Goal: Task Accomplishment & Management: Manage account settings

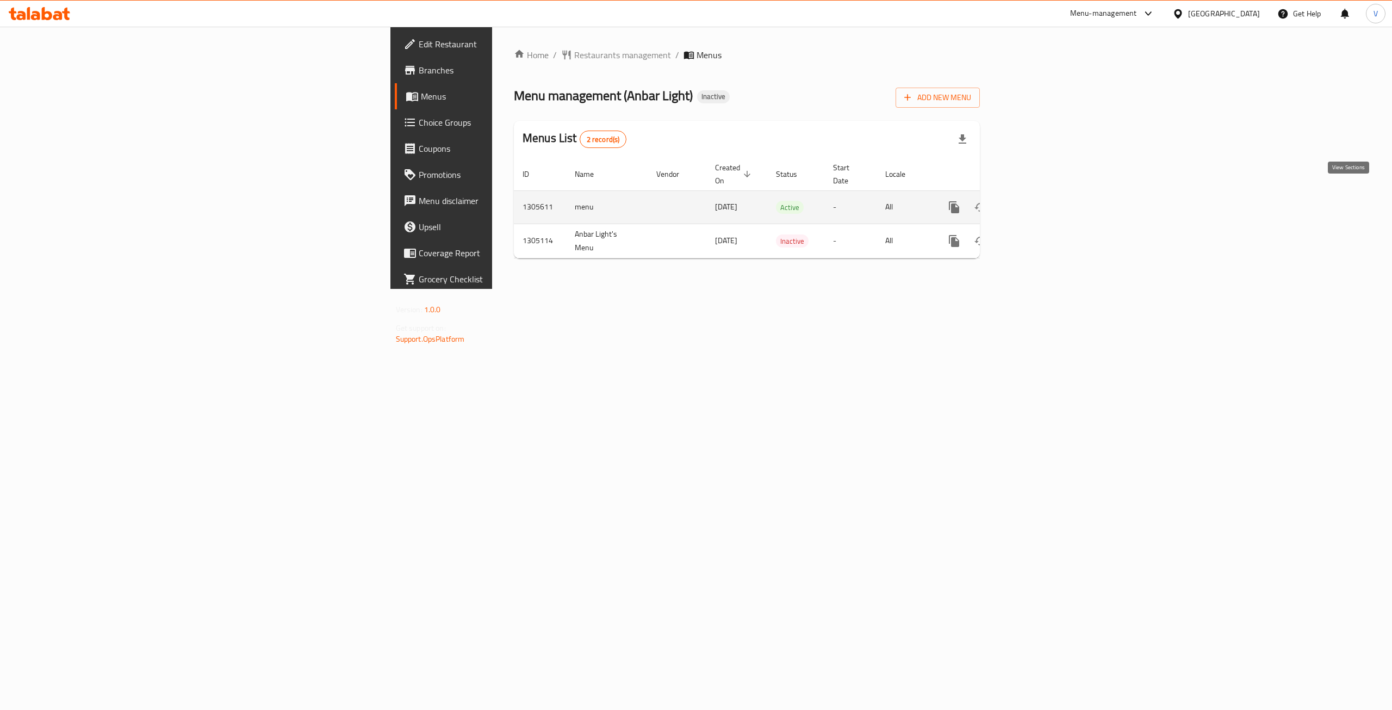
click at [1039, 201] on icon "enhanced table" at bounding box center [1032, 207] width 13 height 13
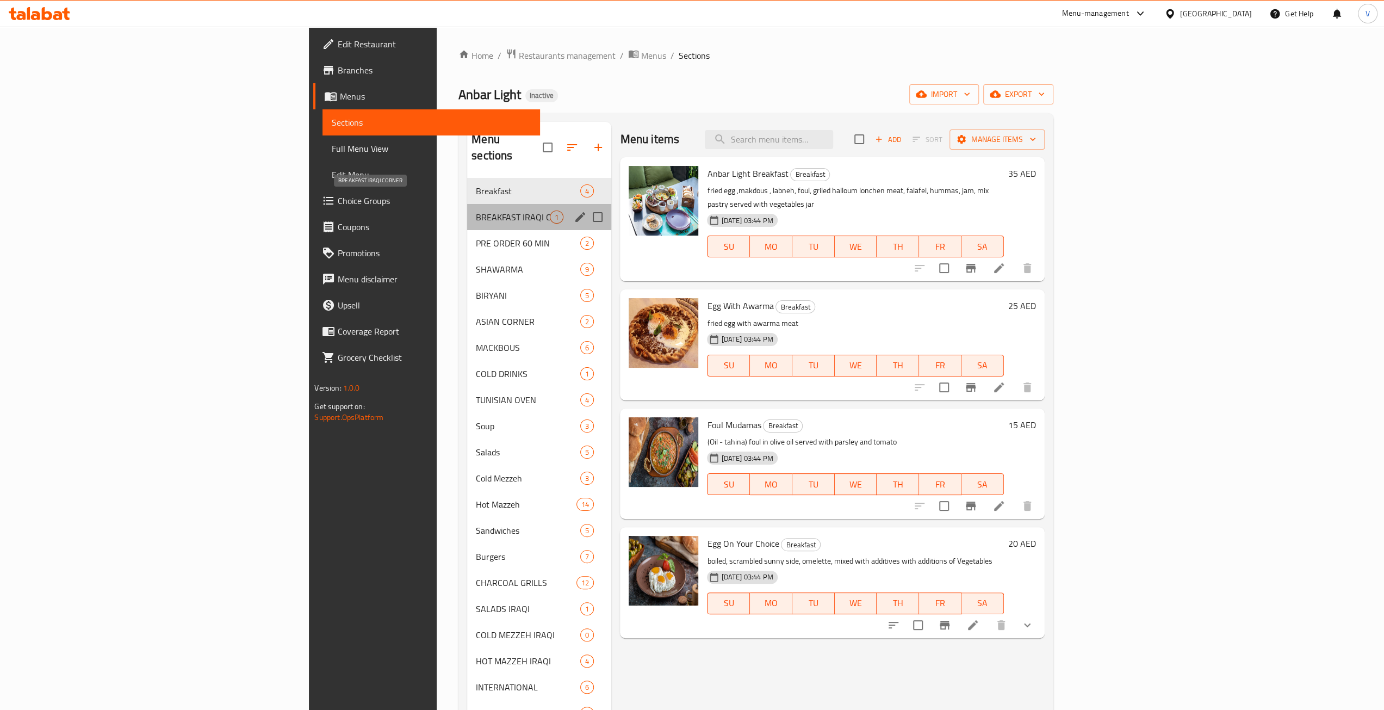
click at [476, 210] on span "BREAKFAST IRAQI CORNER" at bounding box center [513, 216] width 74 height 13
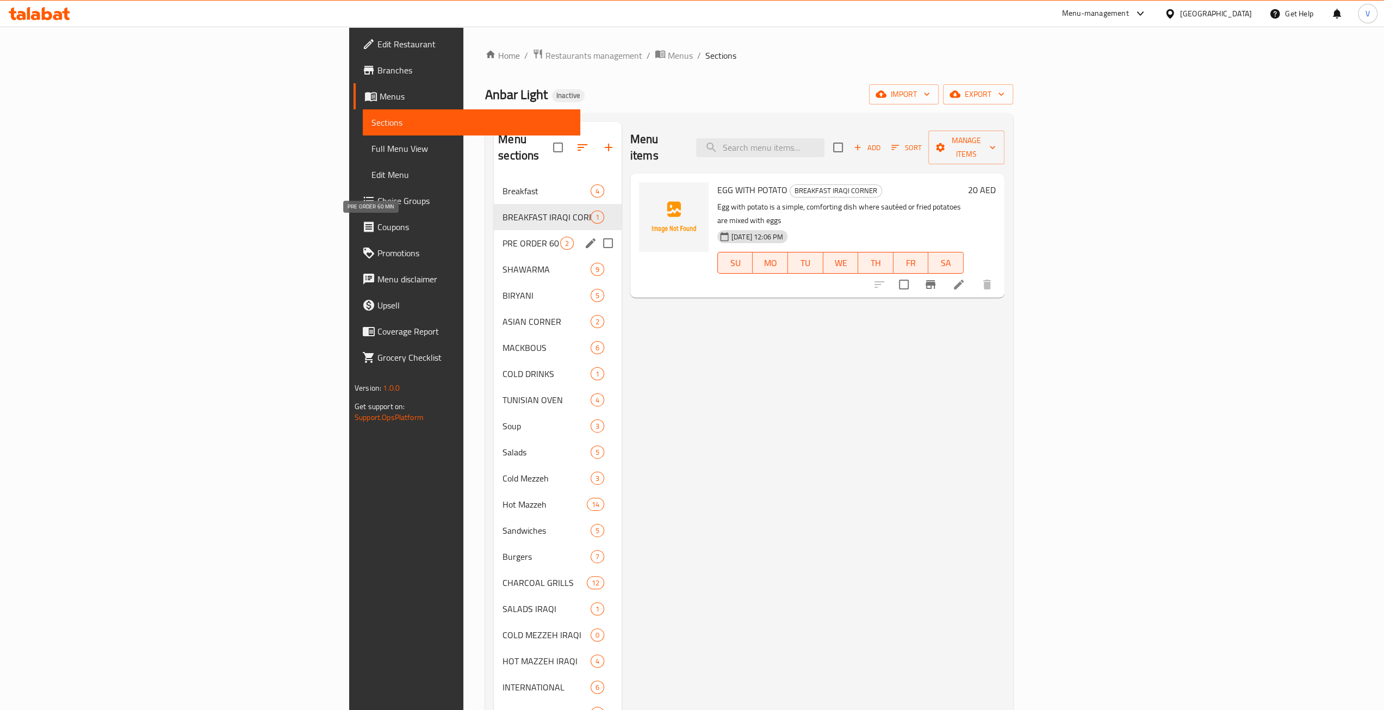
click at [502, 237] on span "PRE ORDER 60 MIN" at bounding box center [531, 243] width 58 height 13
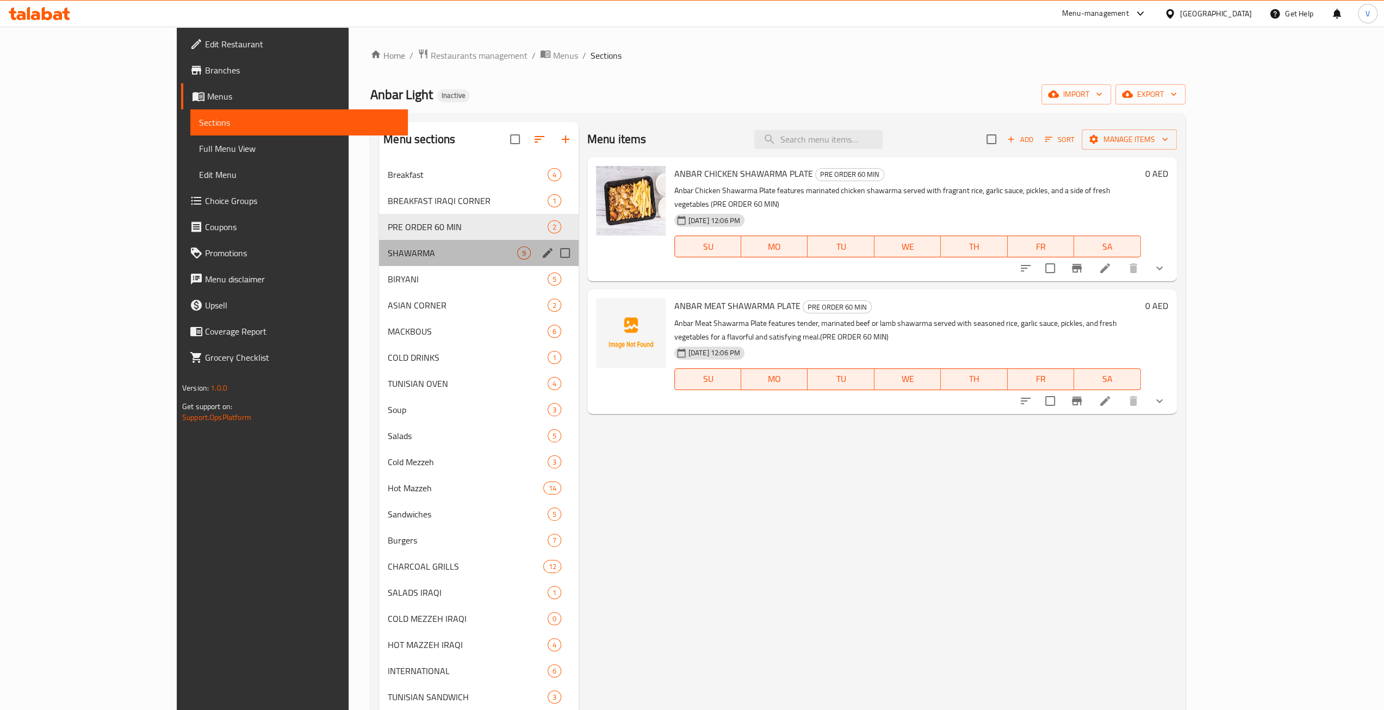
click at [379, 259] on div "SHAWARMA 9" at bounding box center [479, 253] width 200 height 26
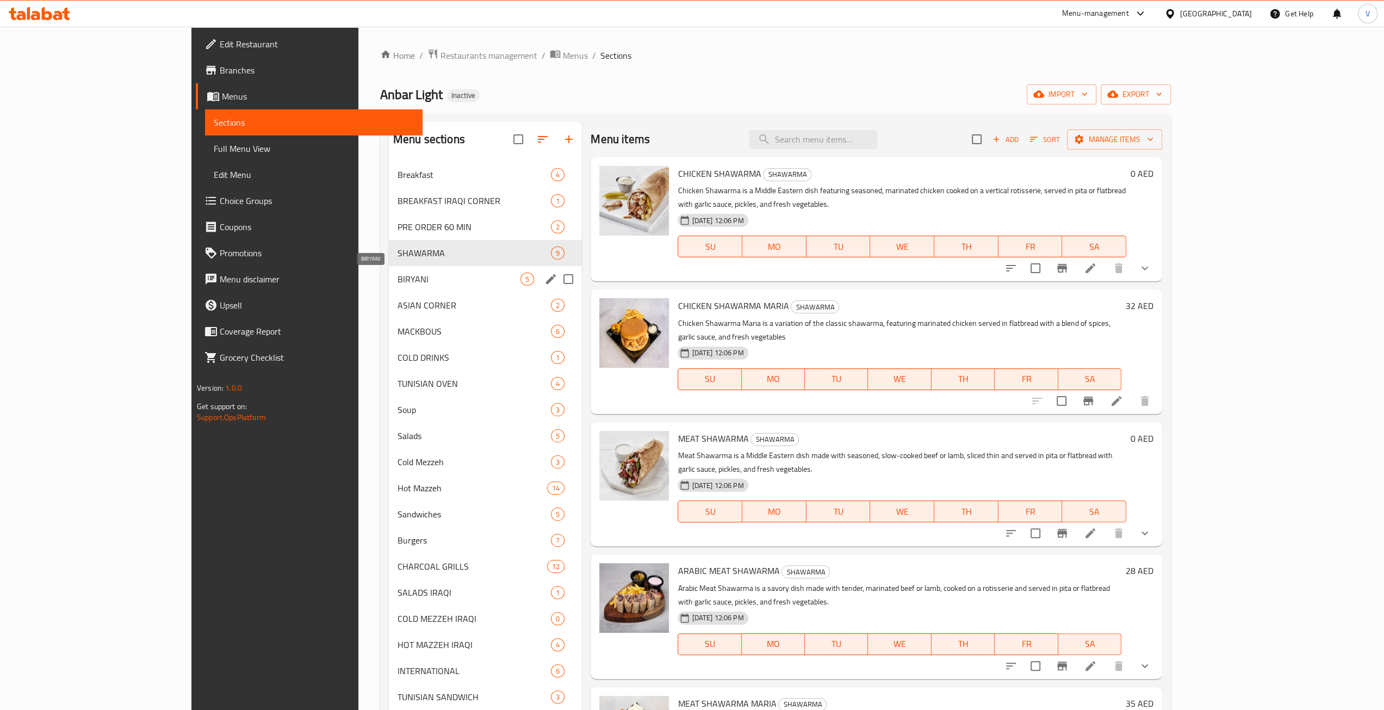
click at [397, 281] on span "BIRYANI" at bounding box center [458, 278] width 123 height 13
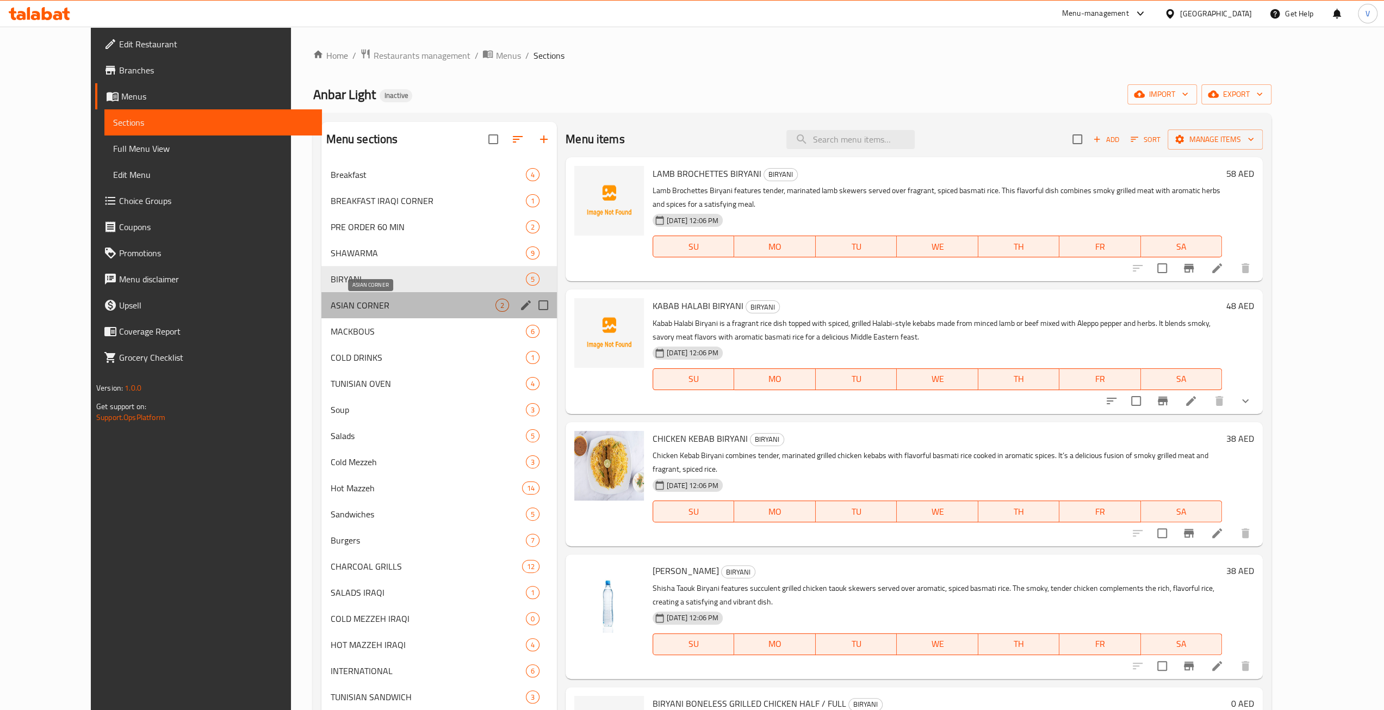
click at [335, 307] on span "ASIAN CORNER" at bounding box center [412, 305] width 165 height 13
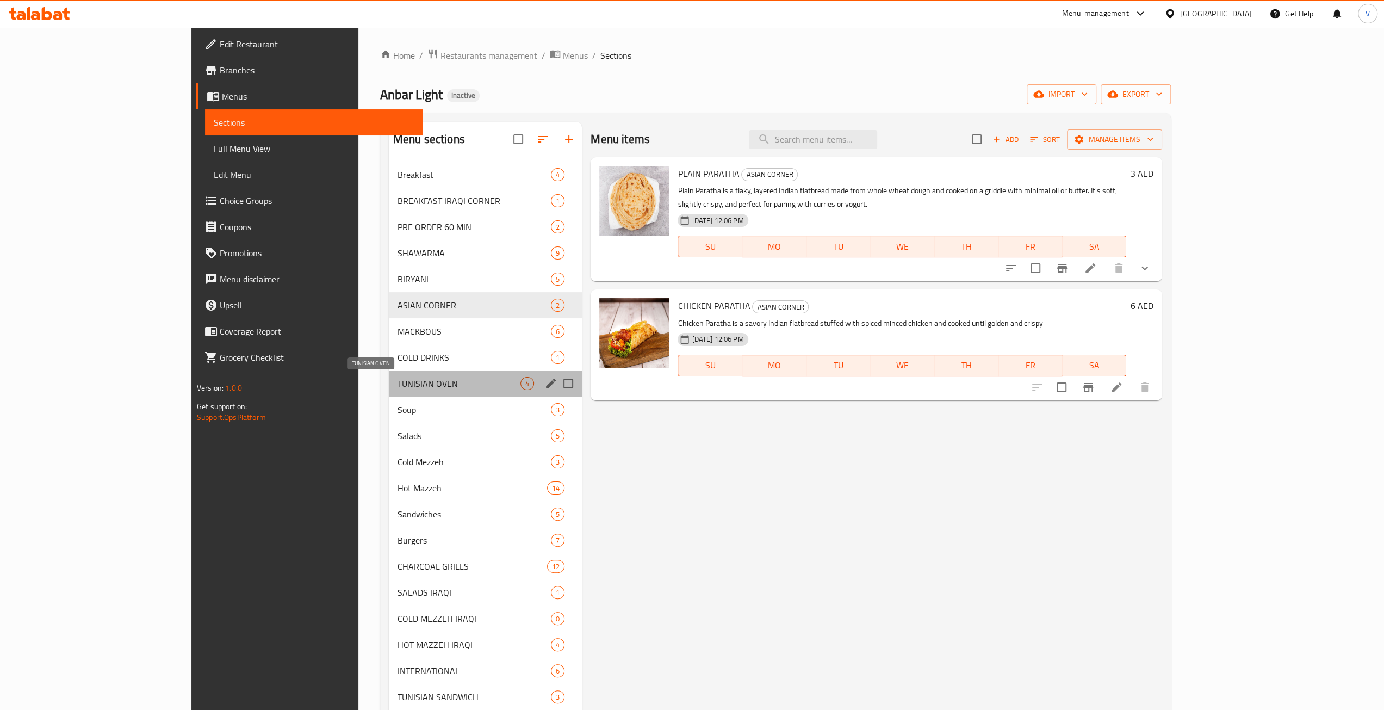
click at [397, 389] on span "TUNISIAN OVEN" at bounding box center [458, 383] width 123 height 13
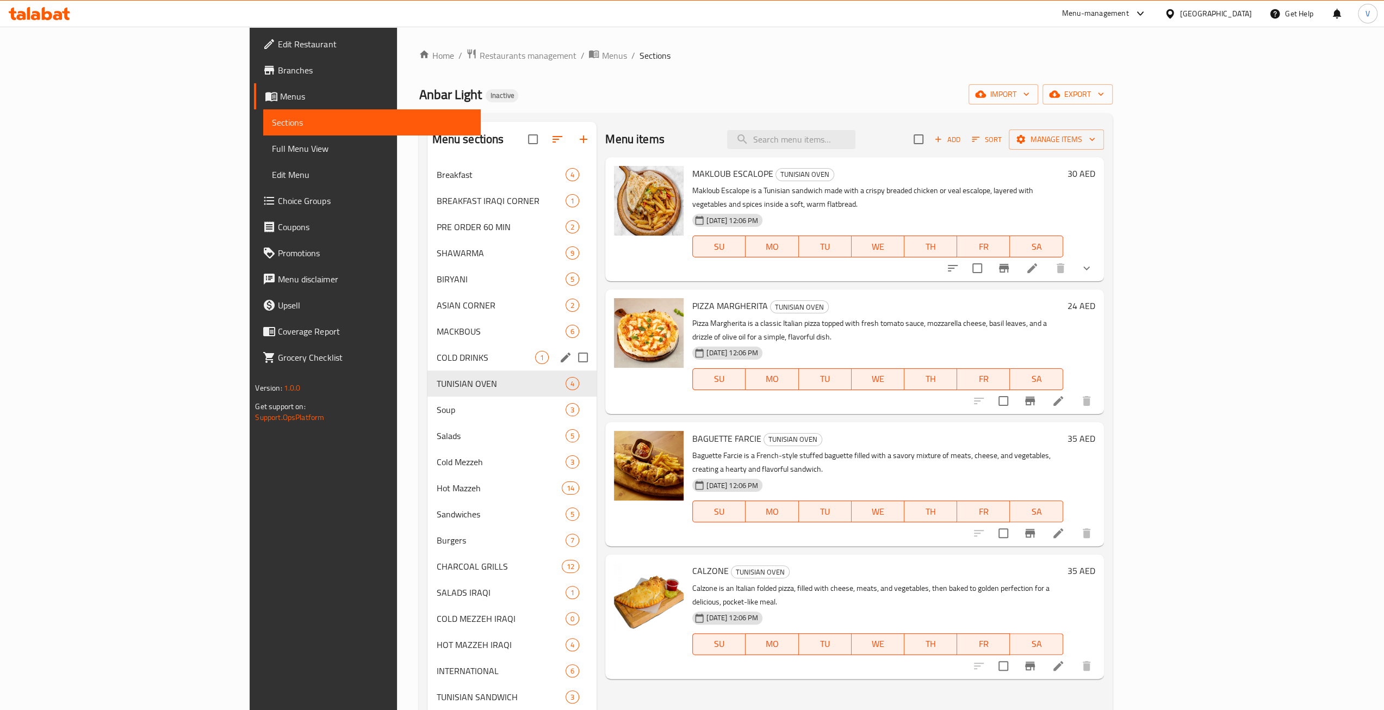
click at [427, 348] on div "COLD DRINKS 1" at bounding box center [511, 357] width 169 height 26
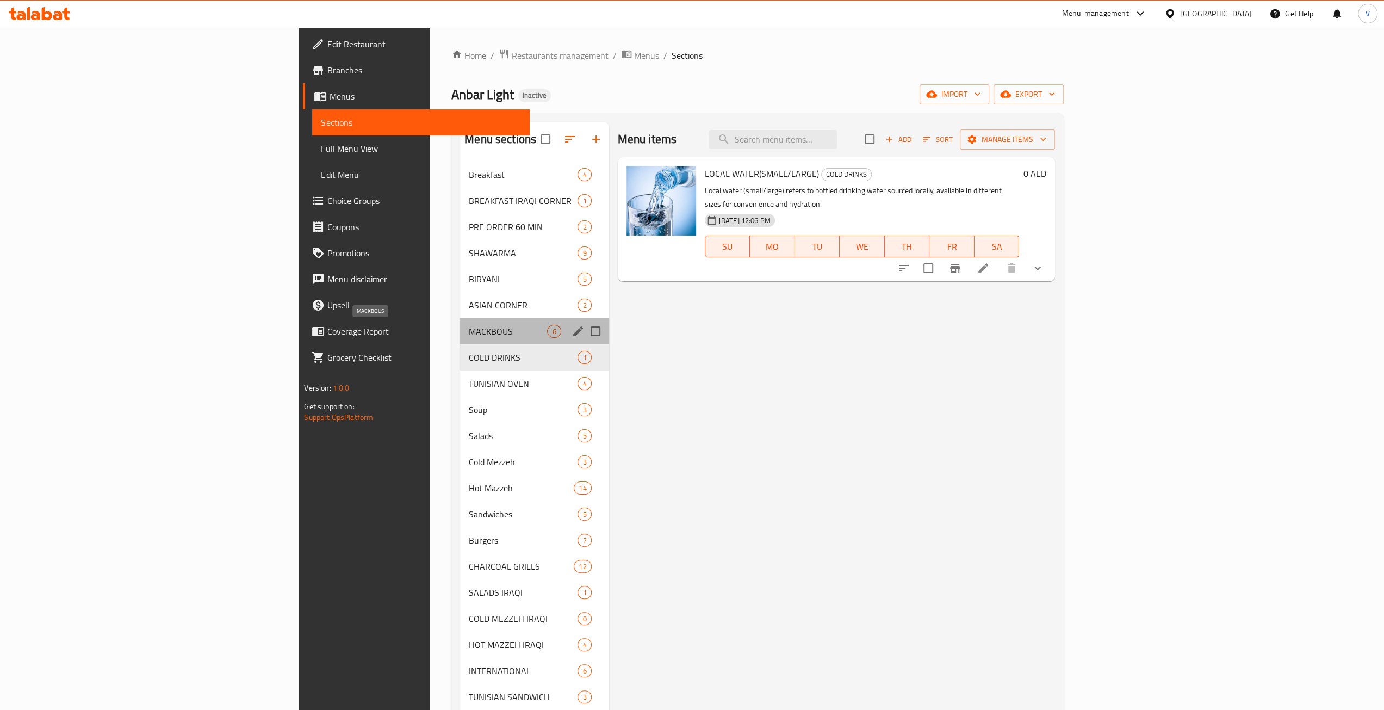
click at [469, 335] on span "MACKBOUS" at bounding box center [508, 331] width 78 height 13
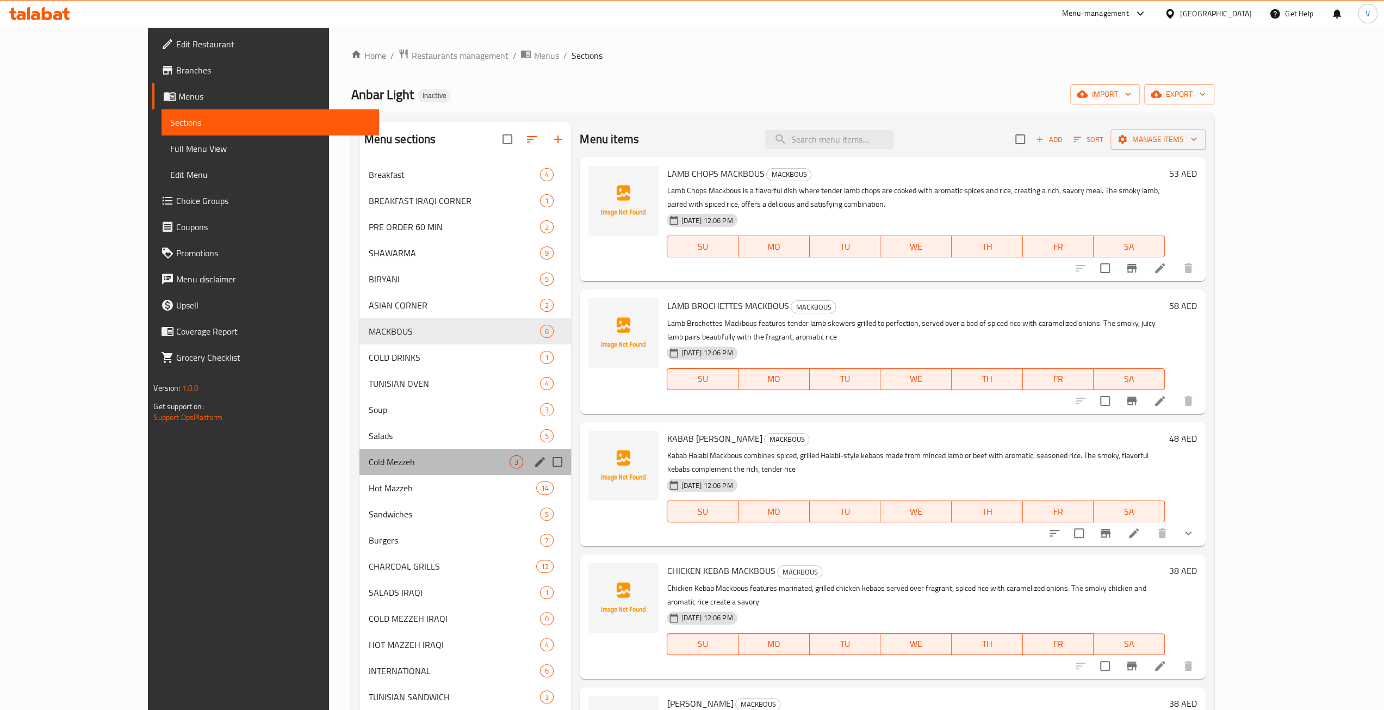
click at [359, 450] on div "Cold Mezzeh 3" at bounding box center [465, 462] width 212 height 26
